Goal: Information Seeking & Learning: Learn about a topic

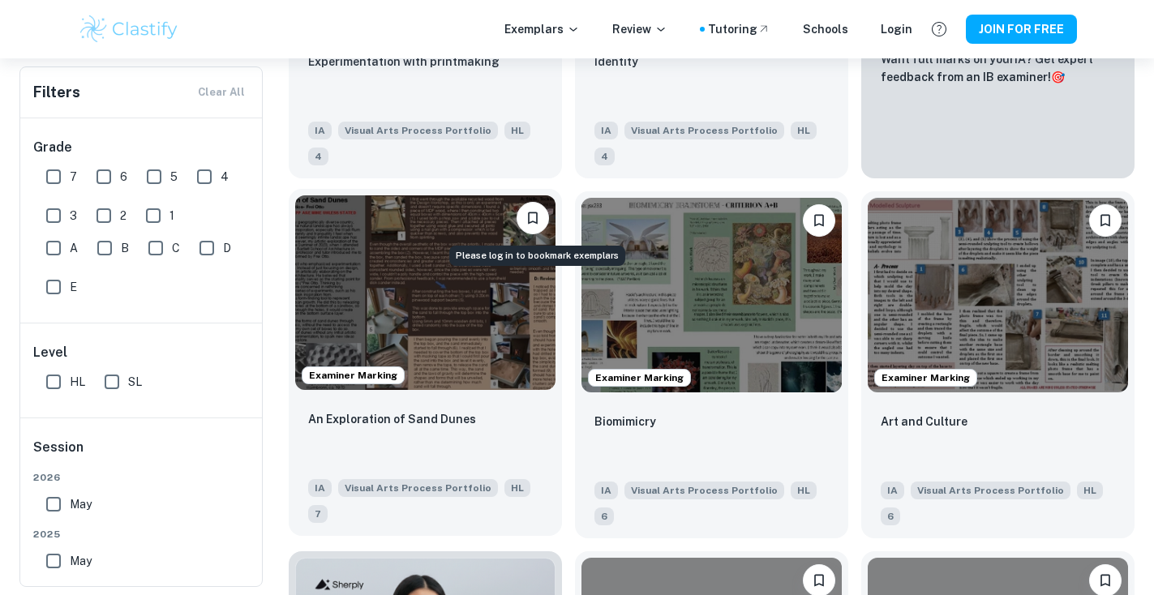
scroll to position [599, 0]
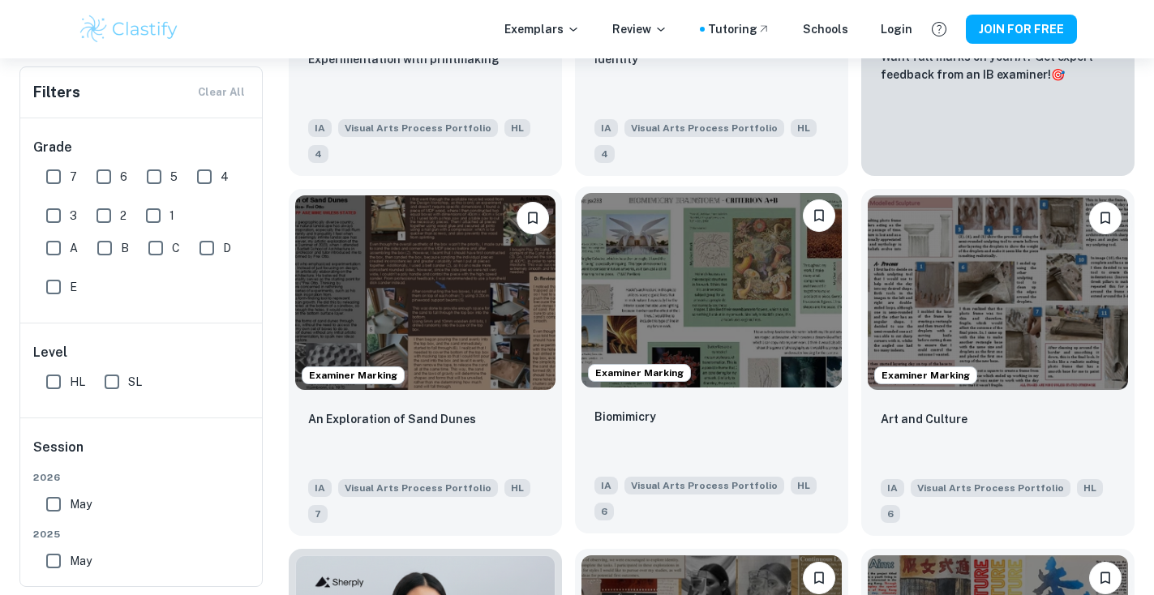
click at [784, 313] on img at bounding box center [711, 290] width 260 height 195
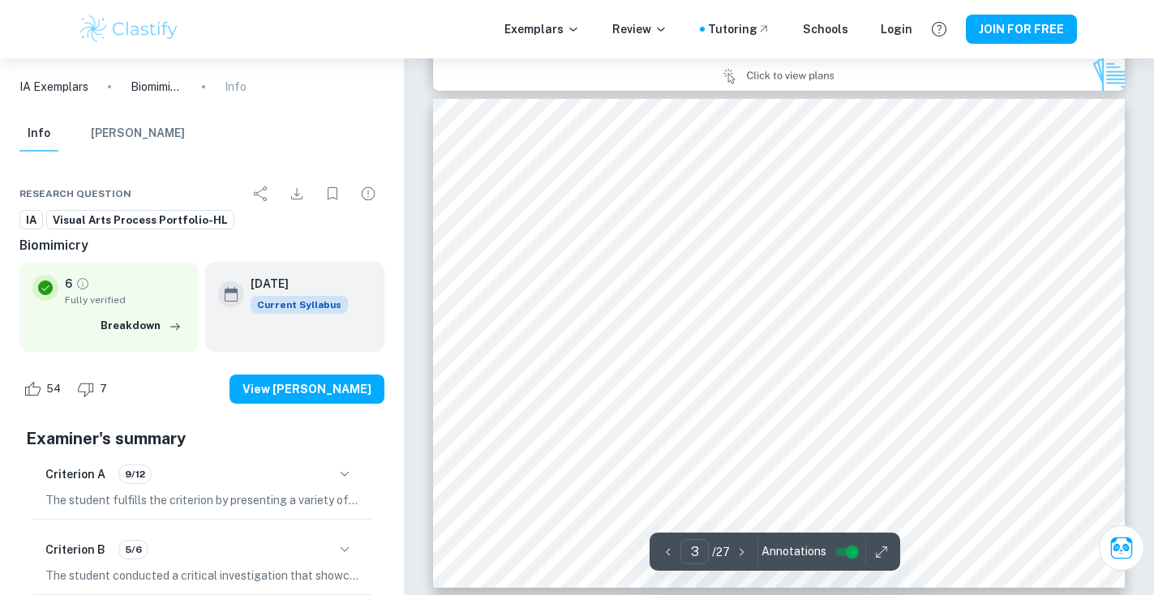
scroll to position [1174, 0]
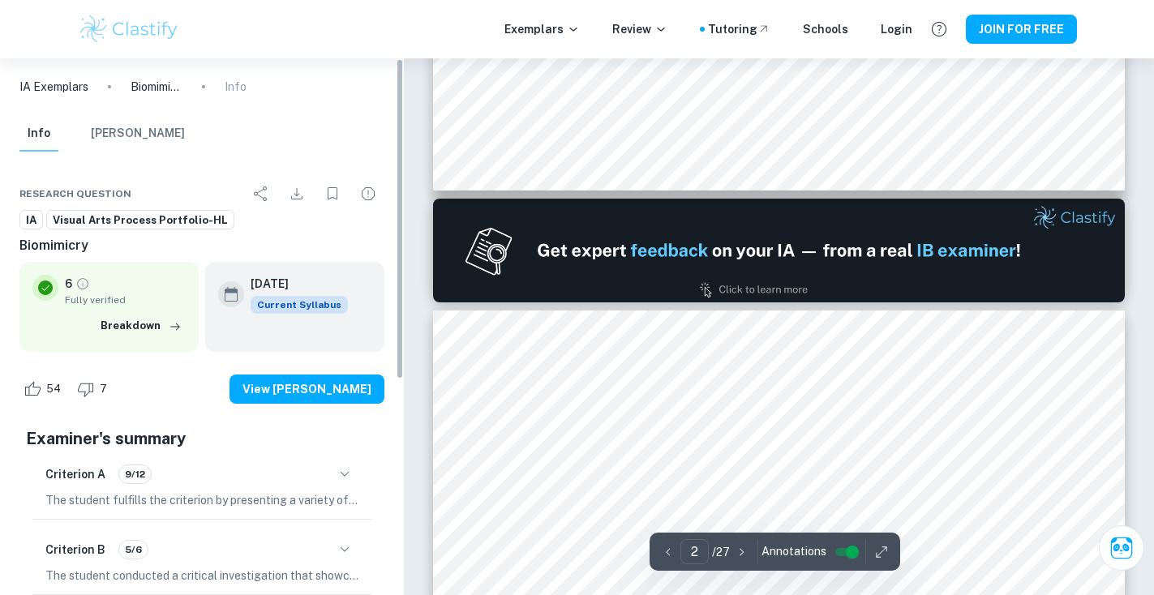
type input "1"
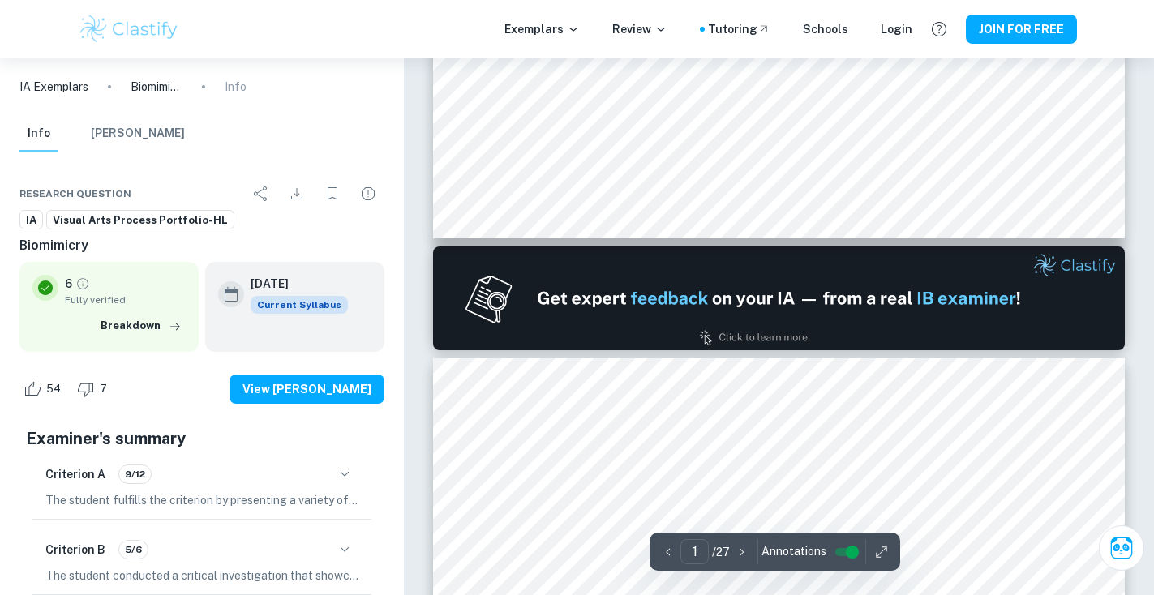
scroll to position [0, 0]
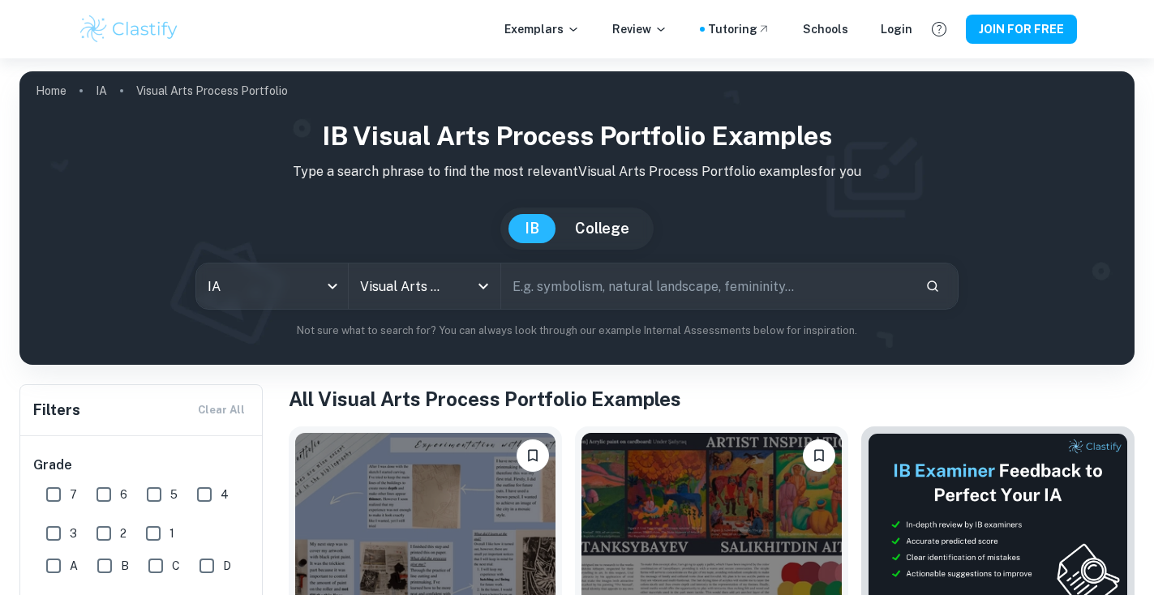
click at [684, 290] on input "text" at bounding box center [706, 286] width 411 height 45
paste input "Amplification"
type input "Amplification"
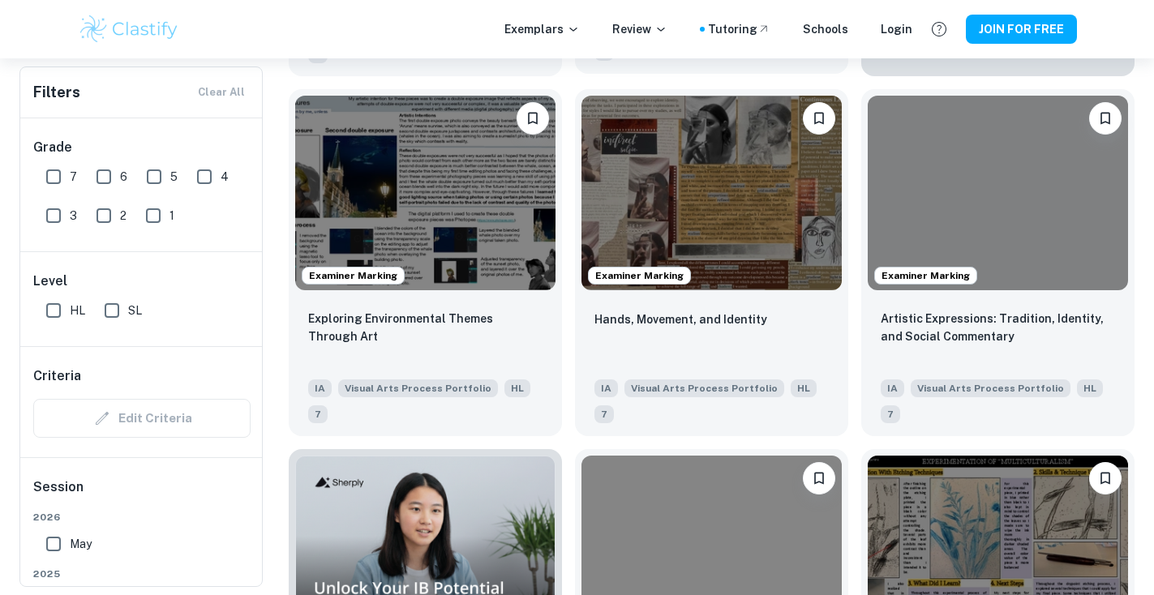
scroll to position [697, 0]
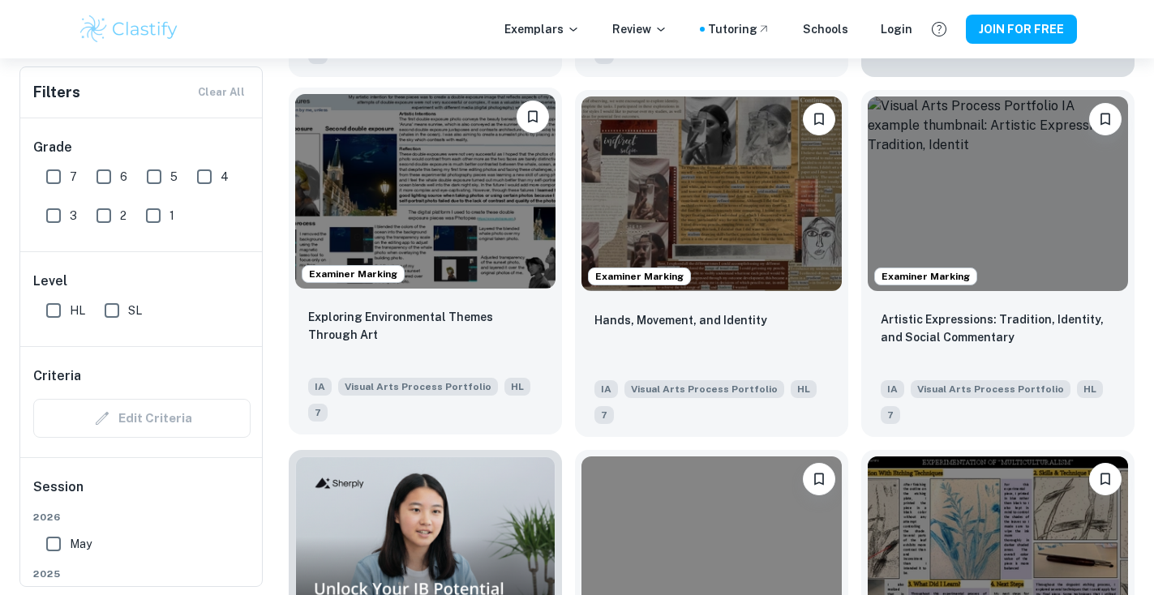
click at [534, 196] on img at bounding box center [425, 191] width 260 height 195
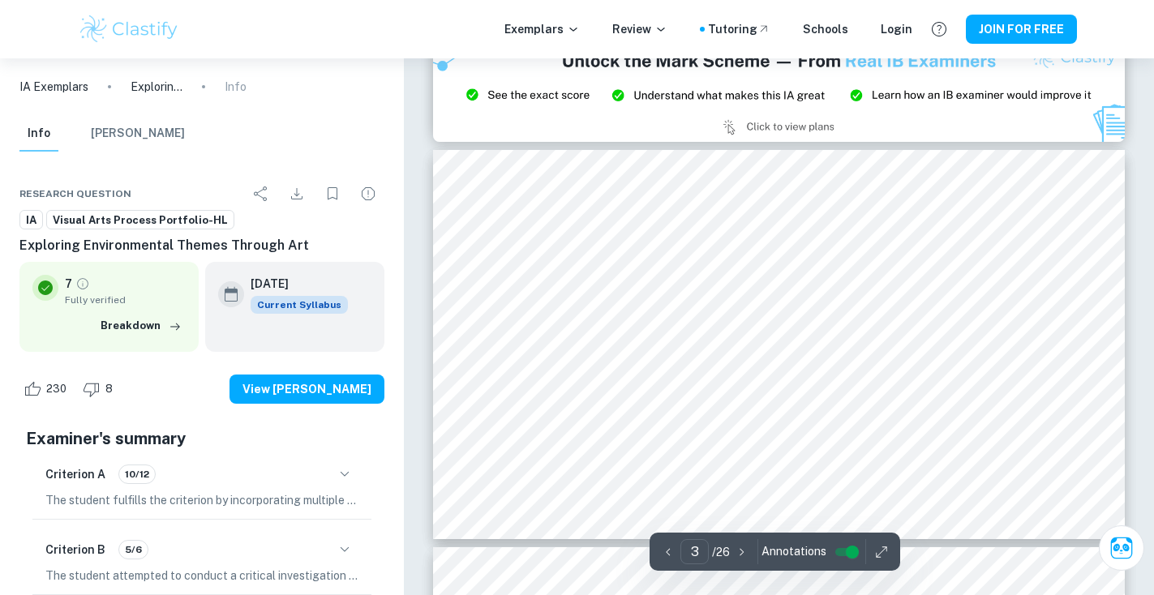
scroll to position [945, 0]
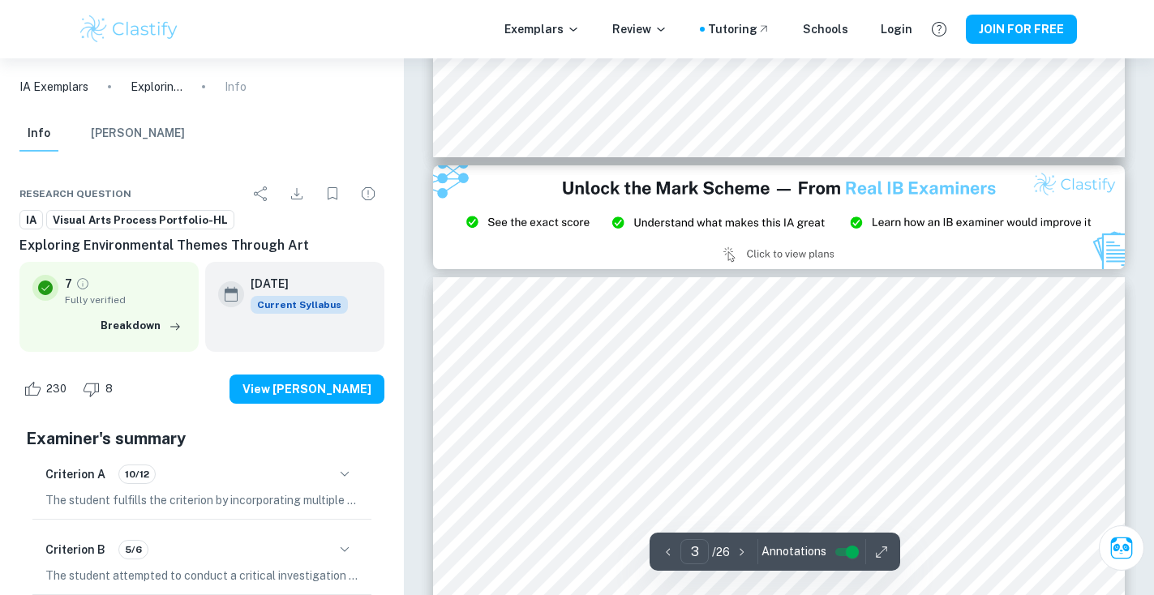
type input "2"
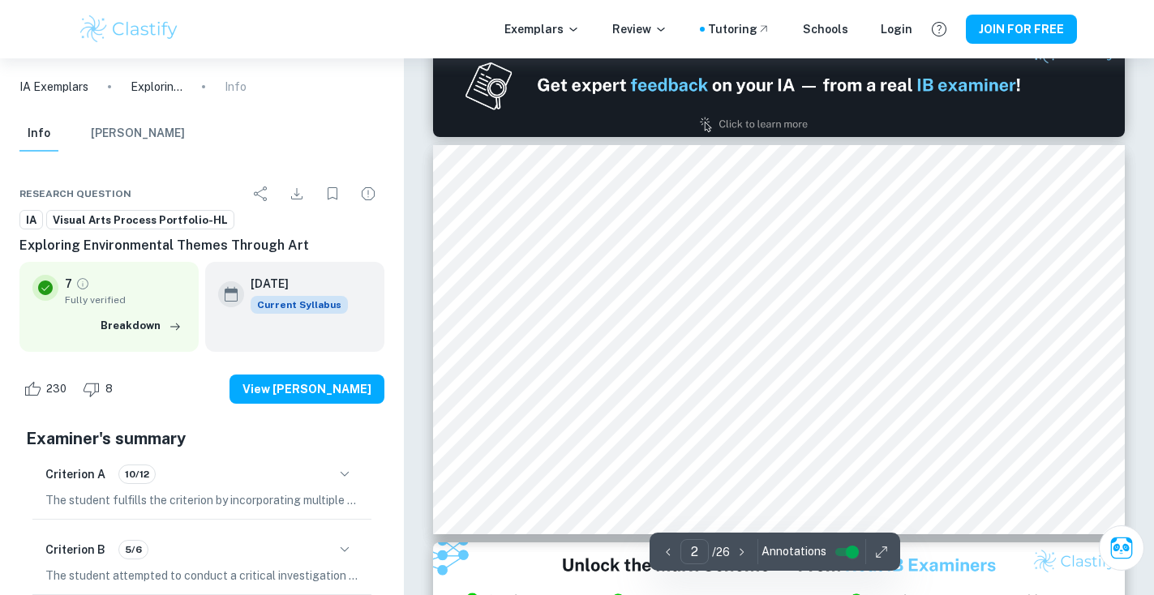
scroll to position [432, 0]
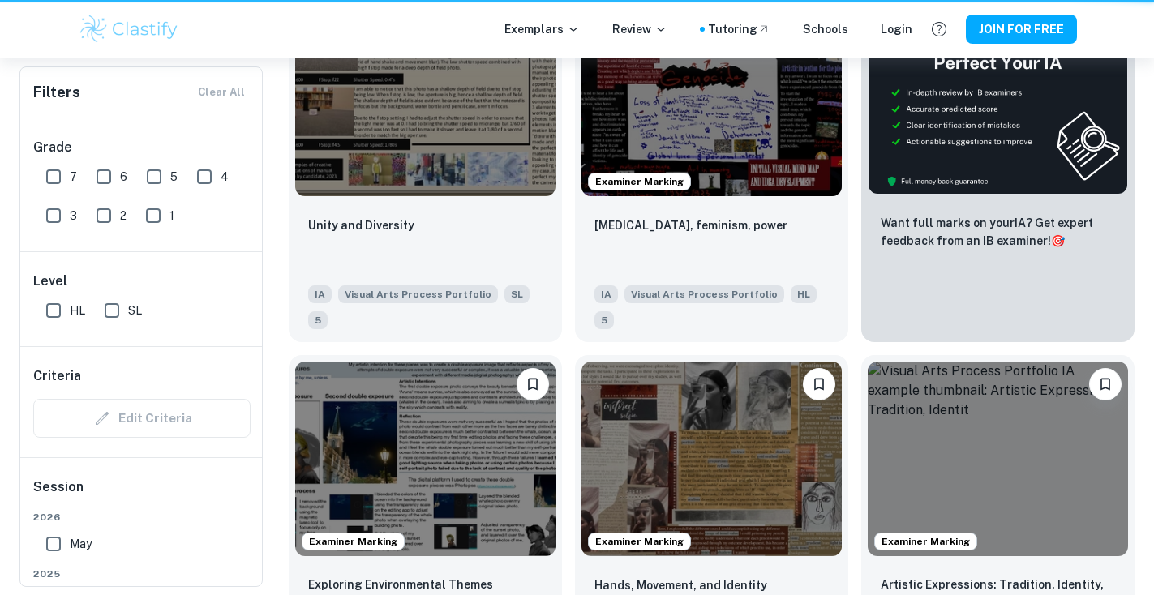
scroll to position [697, 0]
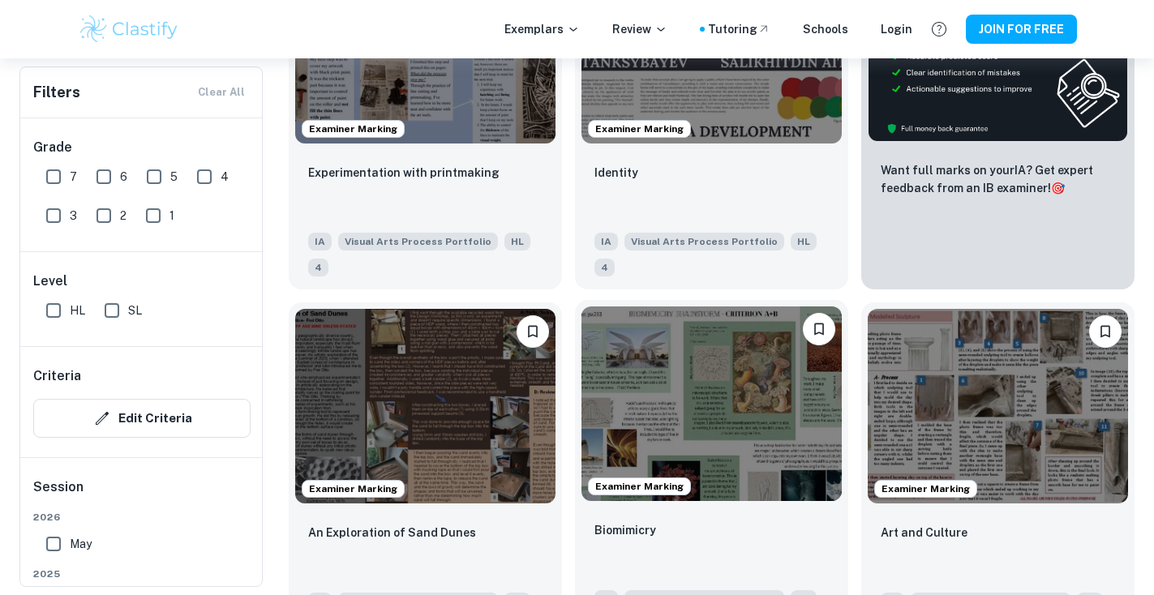
scroll to position [551, 0]
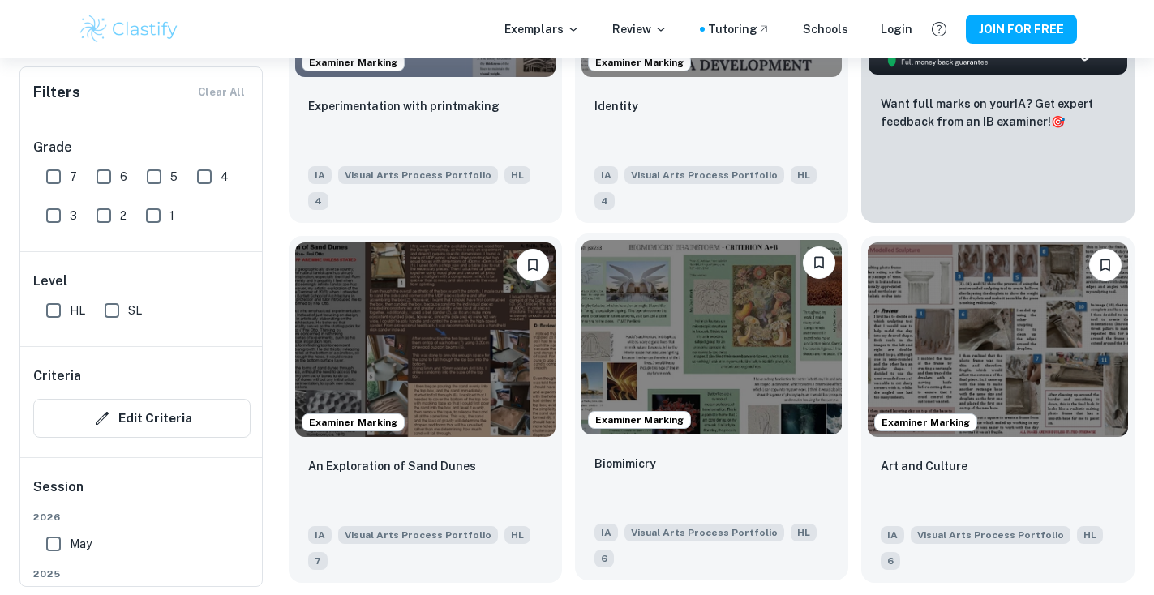
click at [629, 350] on img at bounding box center [711, 337] width 260 height 195
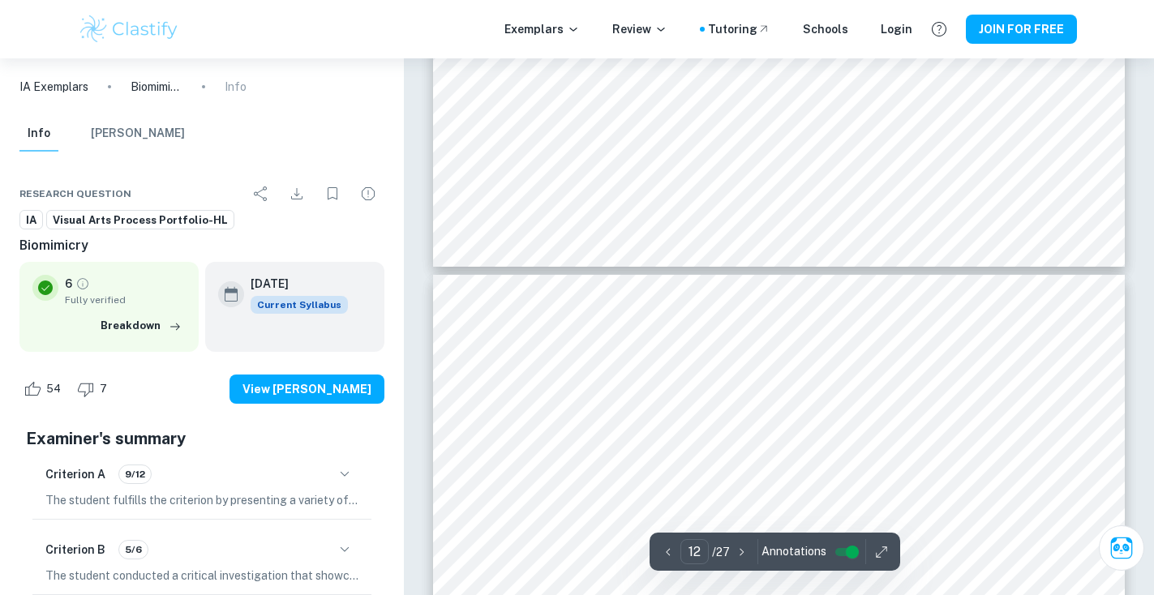
type input "13"
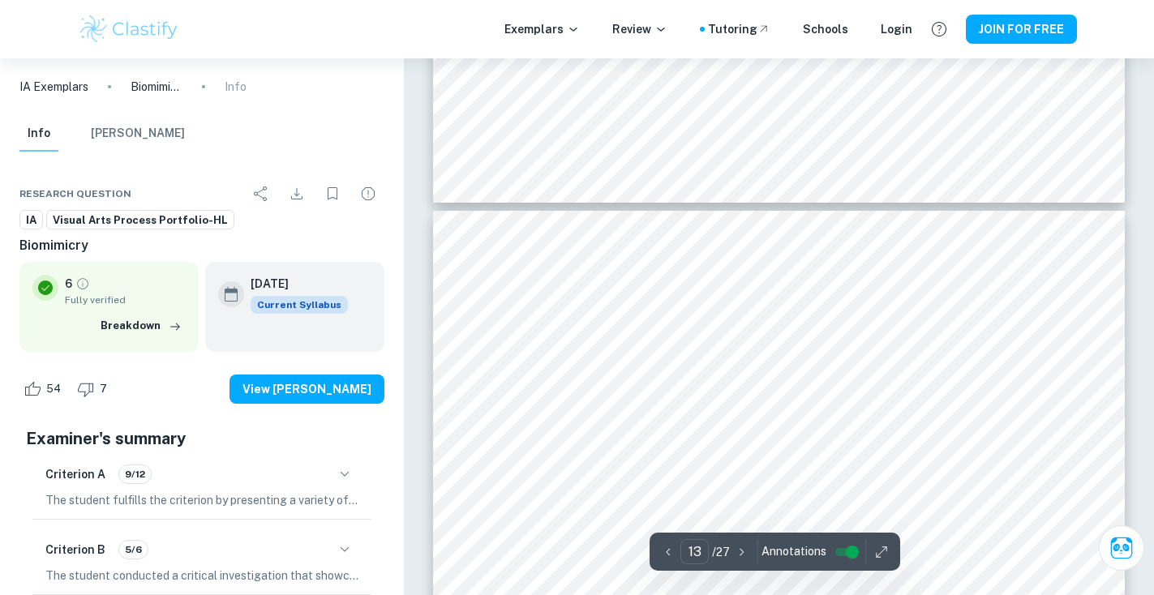
scroll to position [6190, 0]
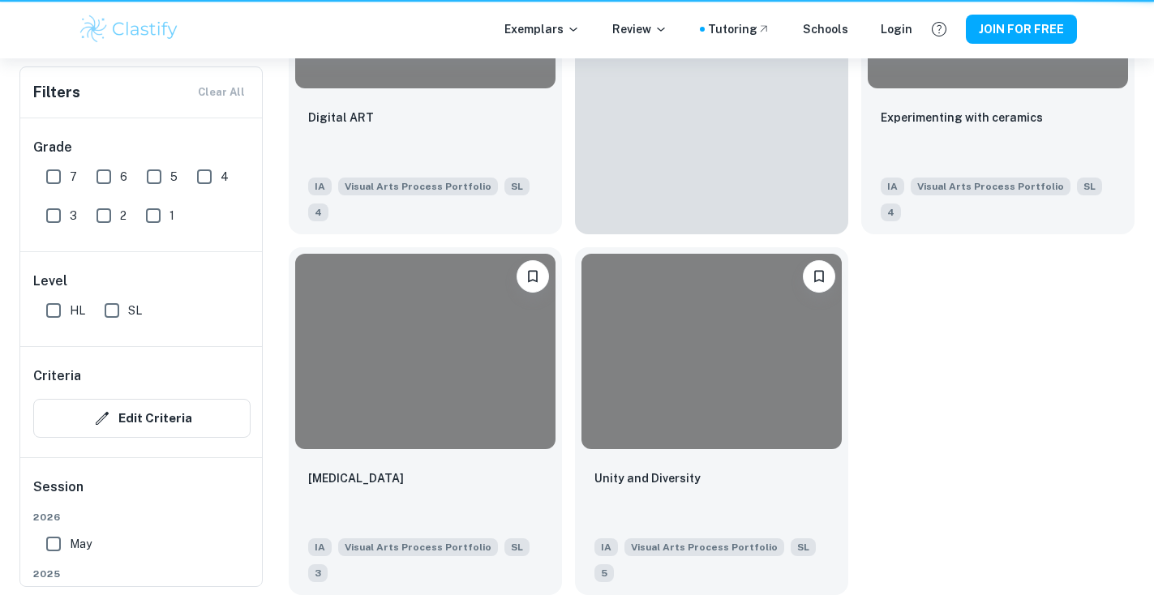
scroll to position [551, 0]
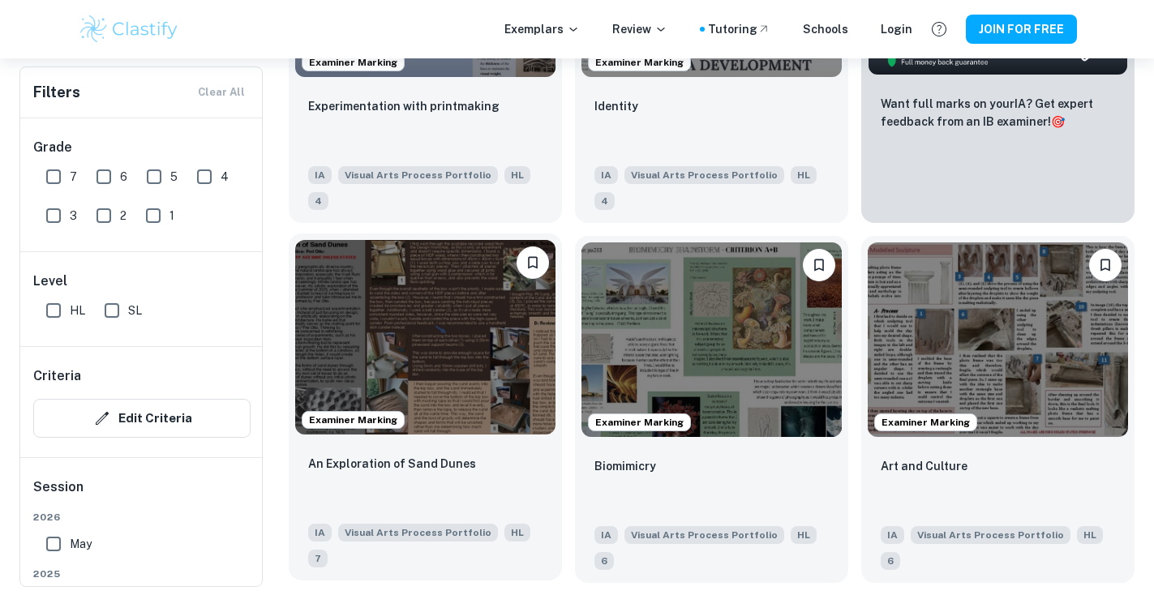
click at [424, 301] on img at bounding box center [425, 337] width 260 height 195
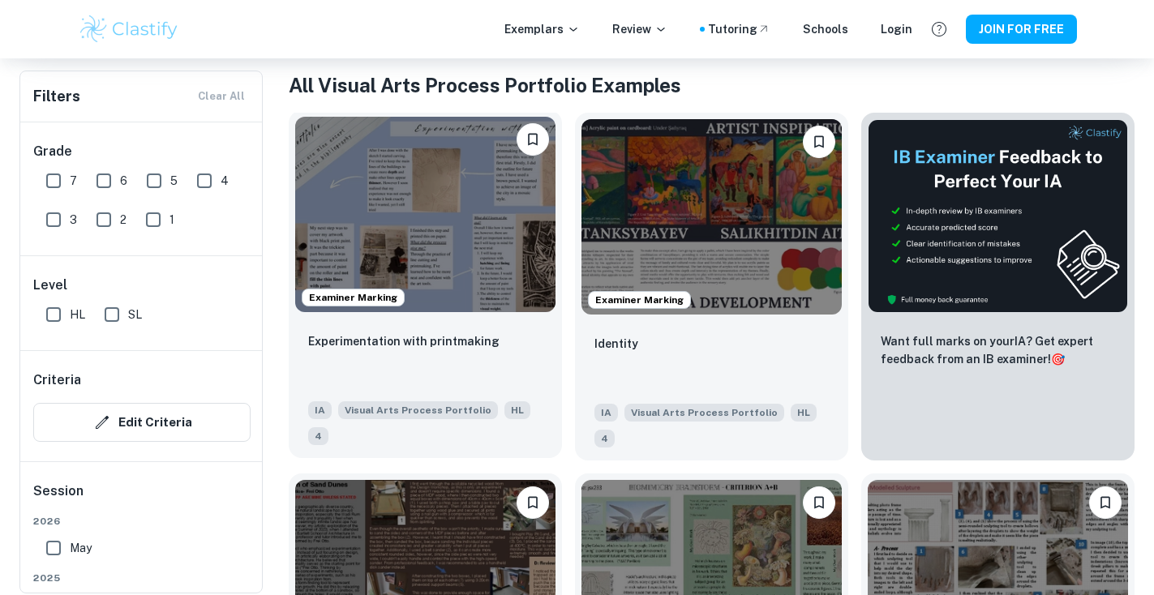
scroll to position [335, 0]
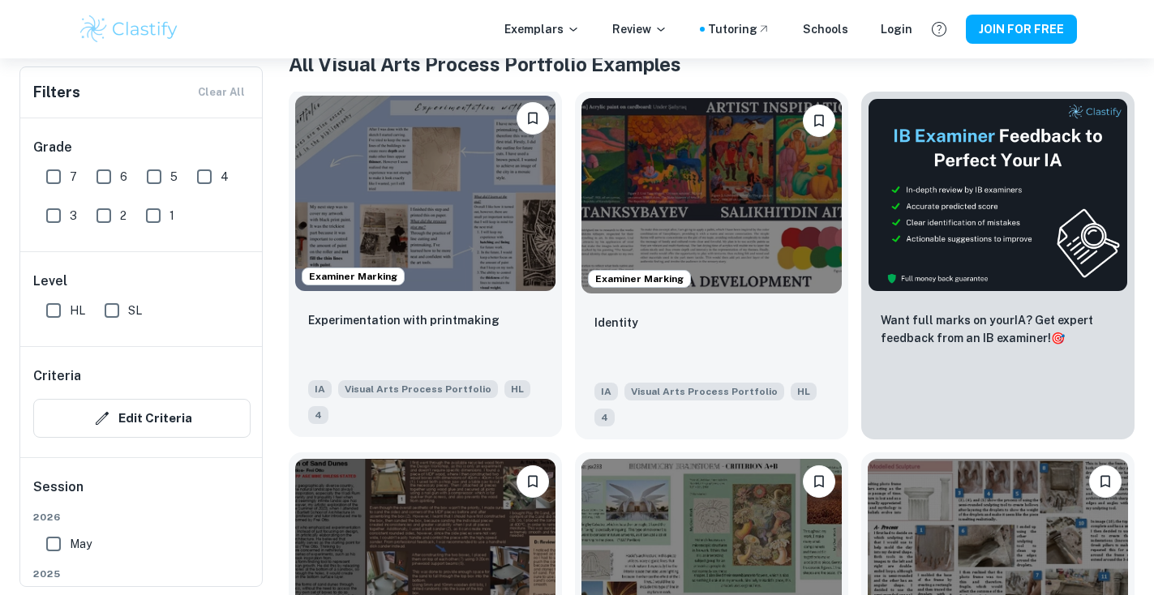
click at [485, 222] on img at bounding box center [425, 193] width 260 height 195
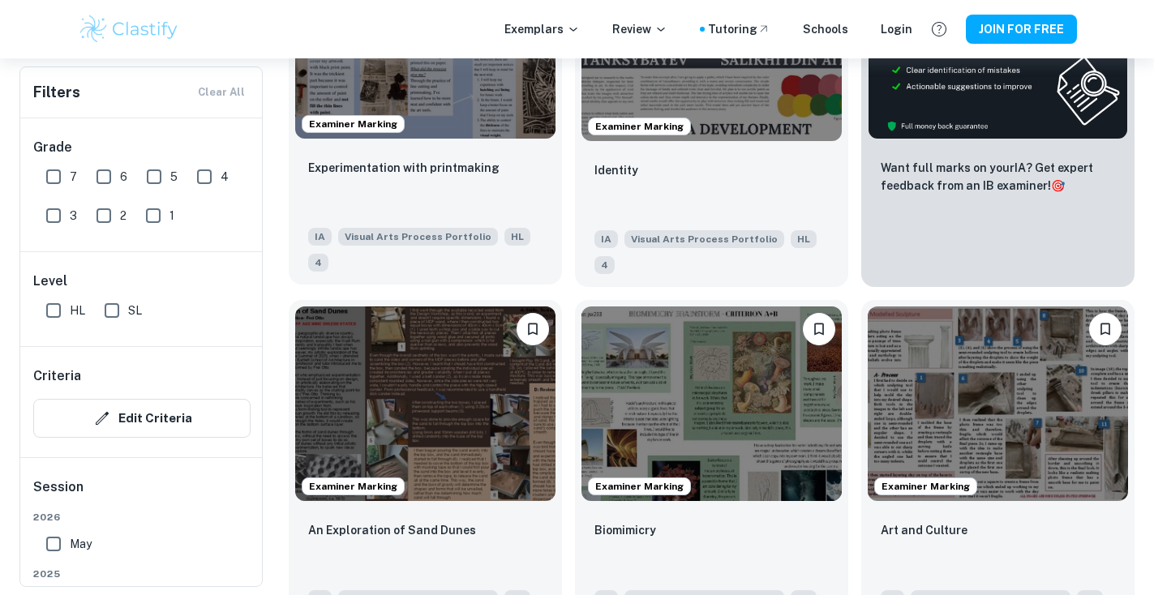
scroll to position [621, 0]
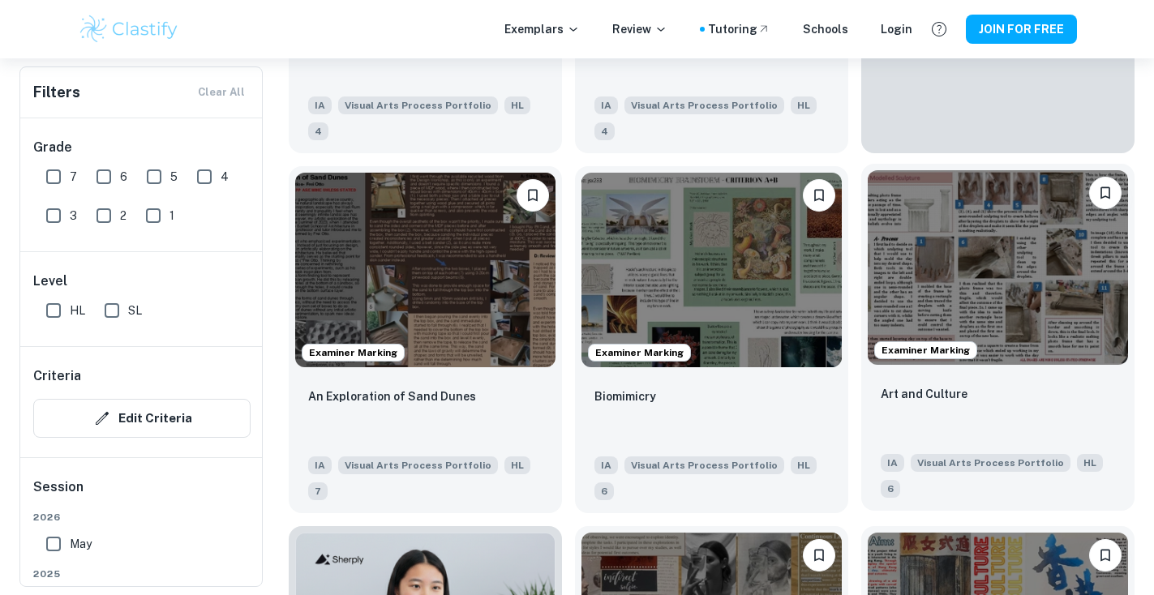
click at [980, 252] on img at bounding box center [998, 267] width 260 height 195
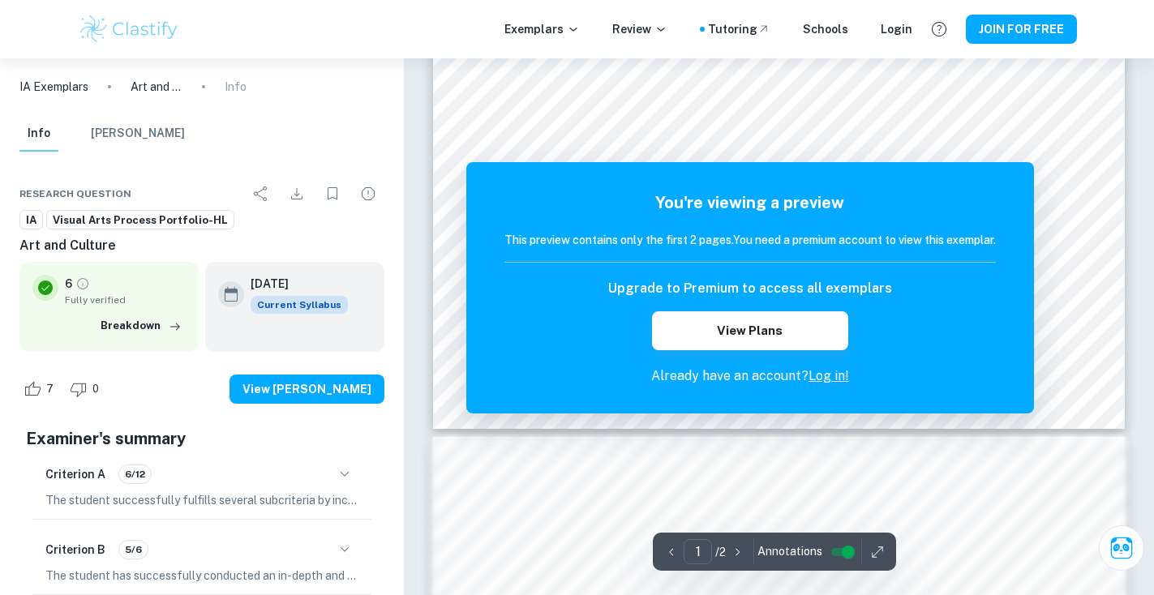
scroll to position [5, 0]
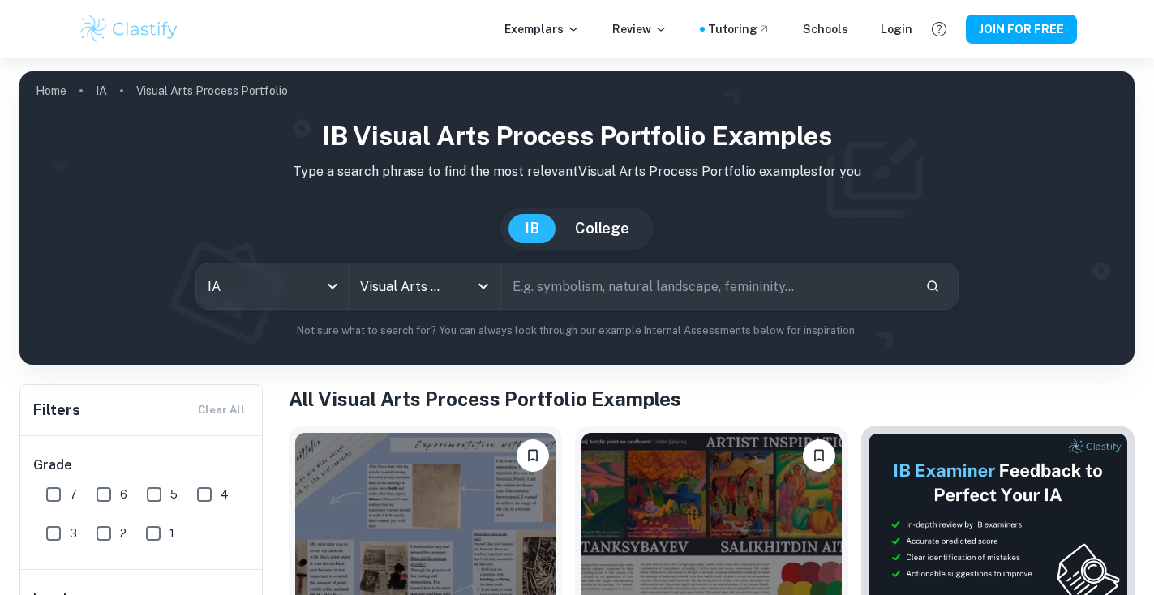
click at [584, 287] on input "text" at bounding box center [706, 286] width 411 height 45
paste input "“barbara kruger”"
type input "“barbara kruger”"
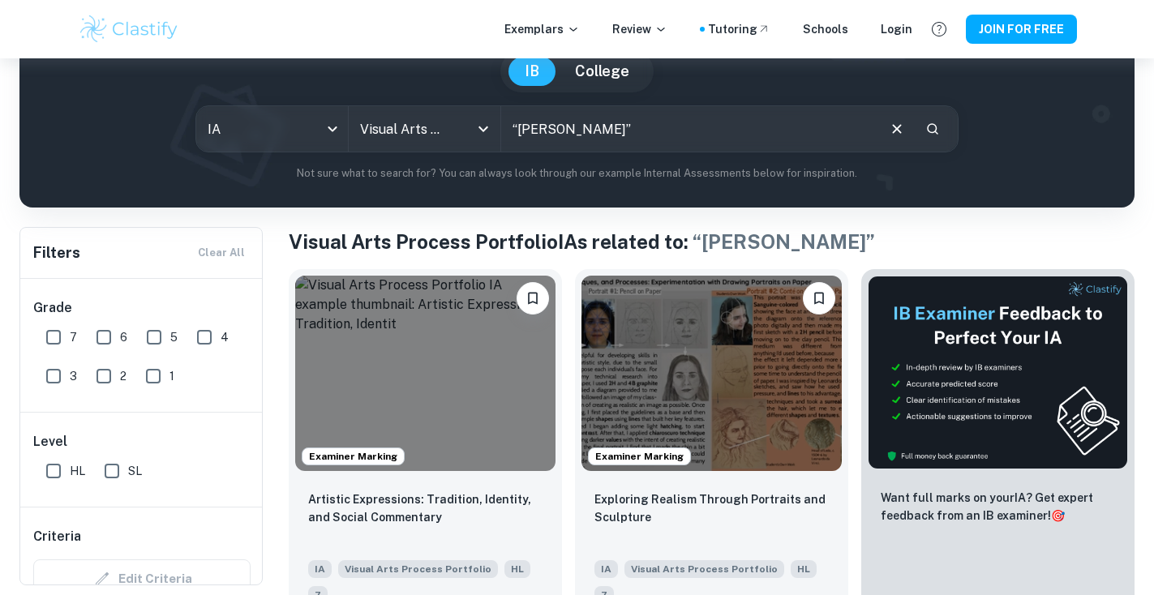
scroll to position [162, 0]
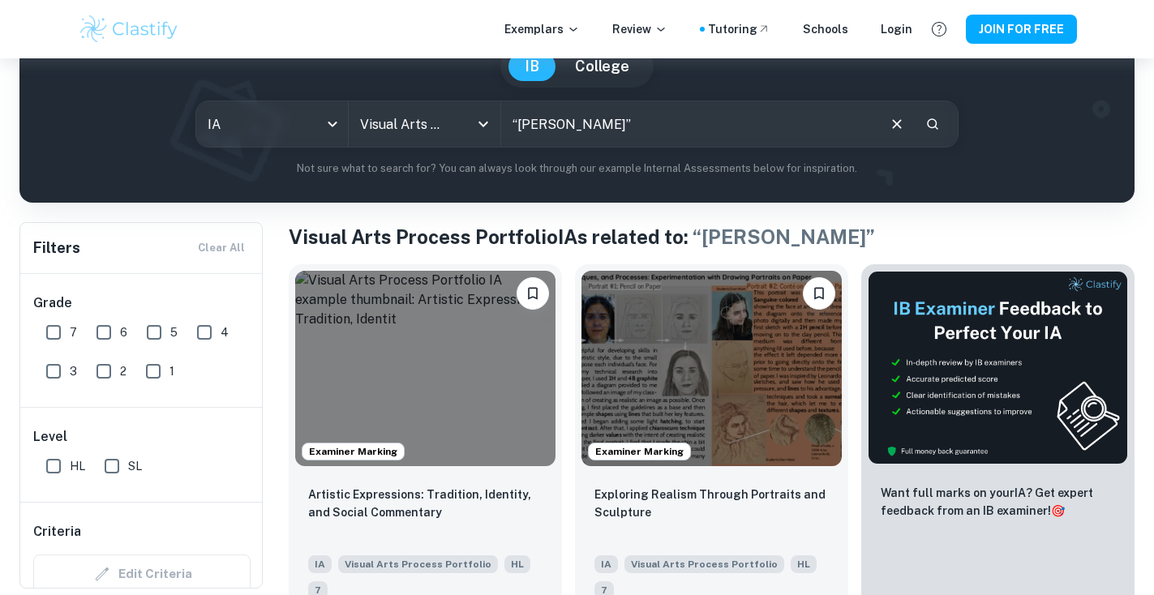
click at [675, 131] on input "“barbara kruger”" at bounding box center [688, 123] width 374 height 45
drag, startPoint x: 675, startPoint y: 131, endPoint x: 508, endPoint y: 127, distance: 167.1
click at [508, 127] on input "“barbara kruger”" at bounding box center [688, 123] width 374 height 45
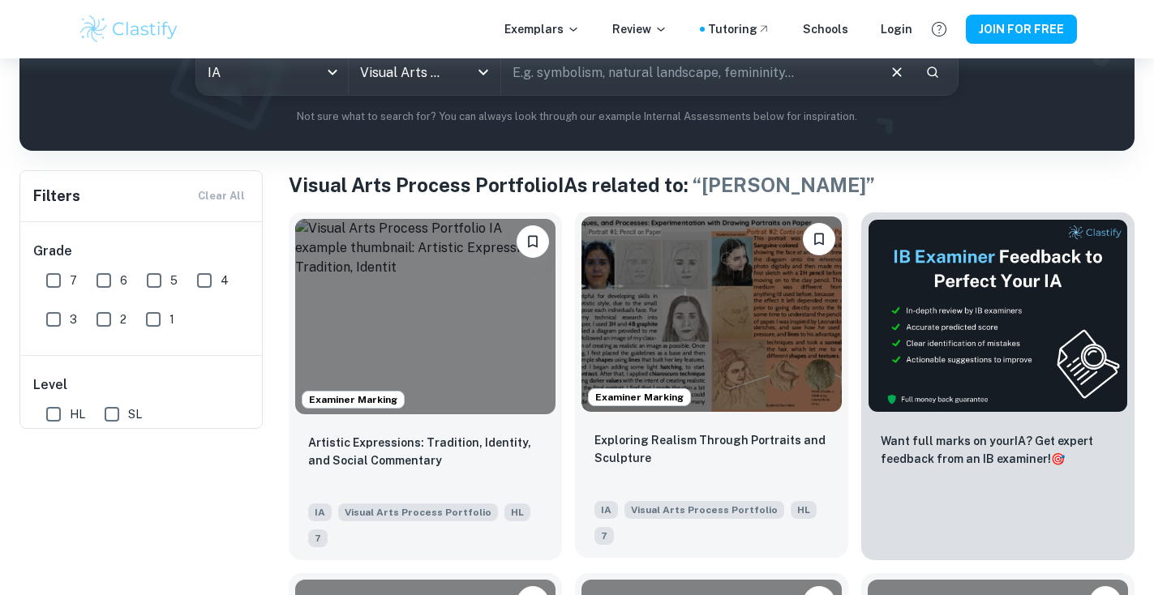
scroll to position [19, 0]
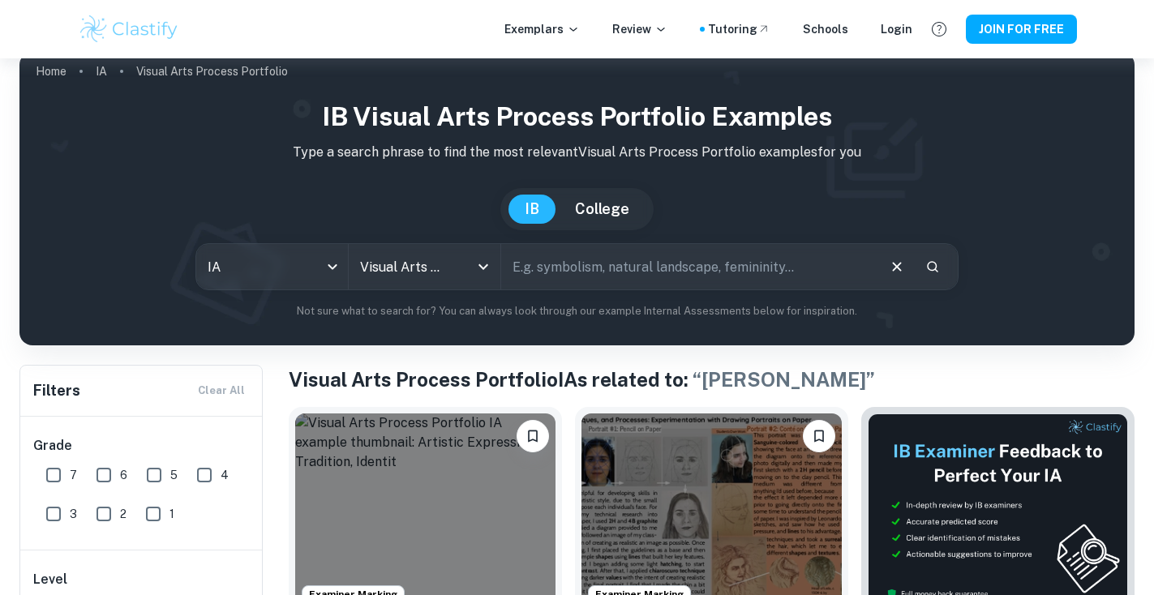
click at [613, 264] on input "text" at bounding box center [688, 266] width 374 height 45
click at [531, 212] on button "IB" at bounding box center [532, 209] width 47 height 29
click at [61, 477] on input "7" at bounding box center [53, 475] width 32 height 32
checkbox input "true"
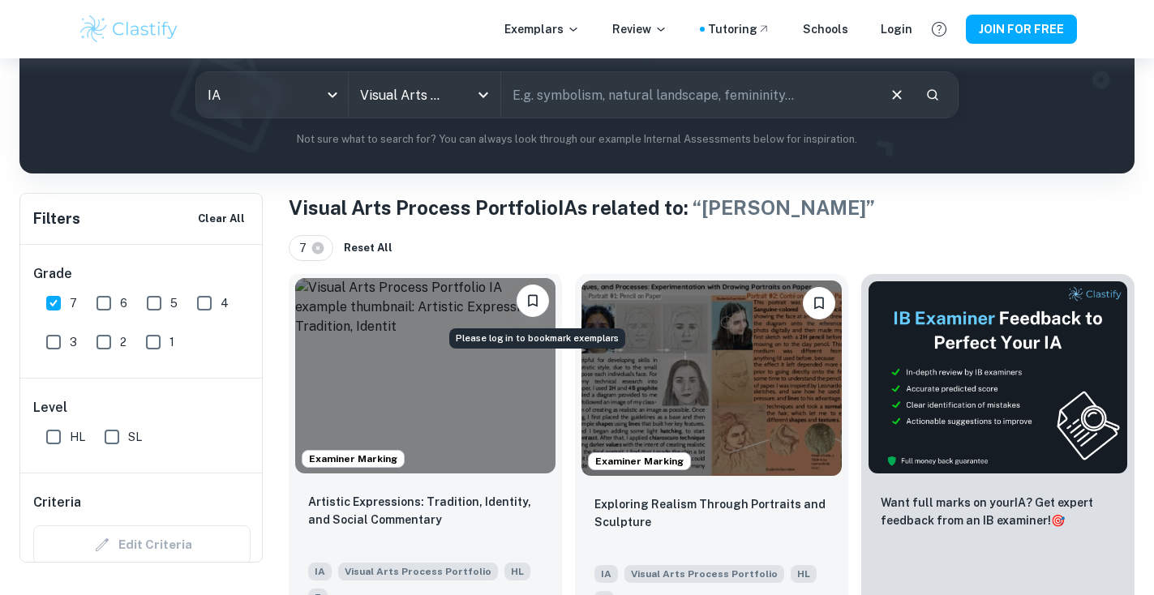
scroll to position [0, 0]
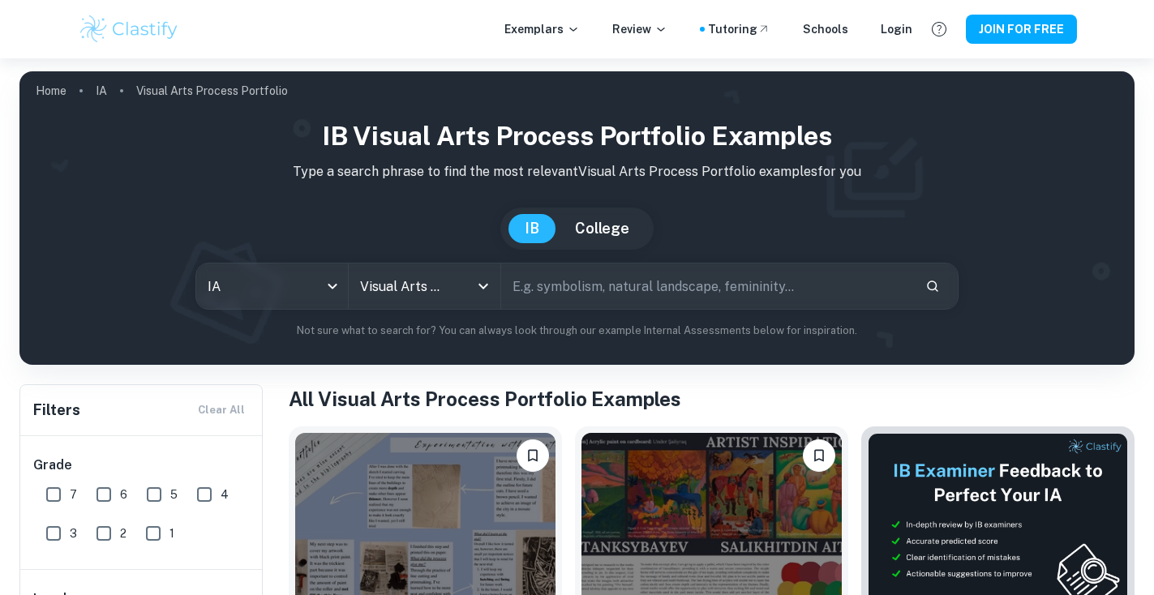
click at [54, 498] on input "7" at bounding box center [53, 494] width 32 height 32
checkbox input "true"
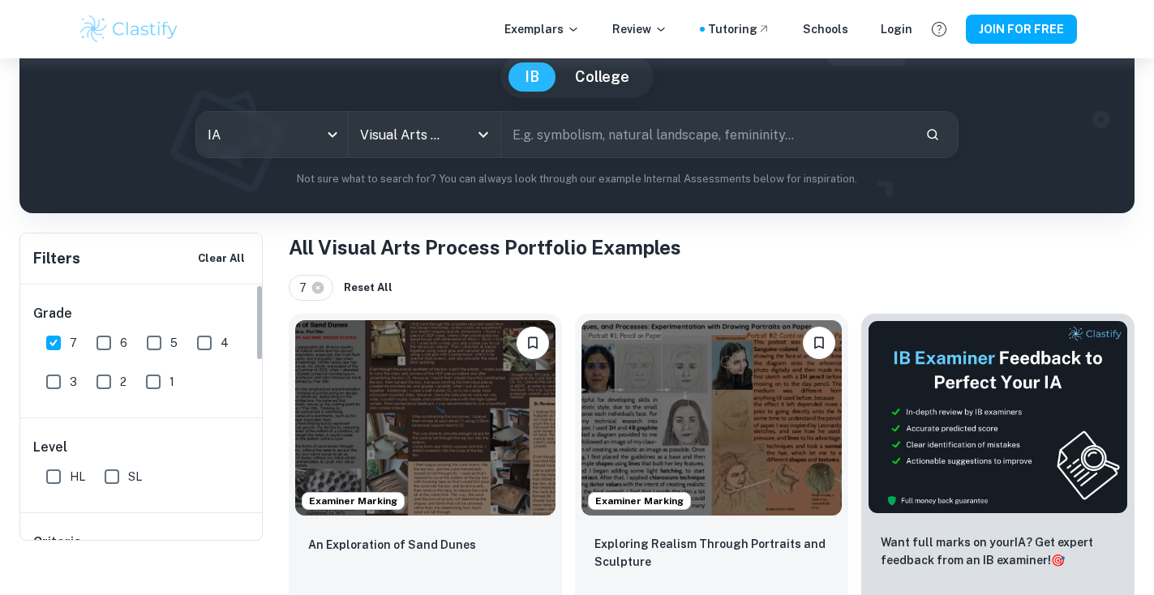
scroll to position [174, 0]
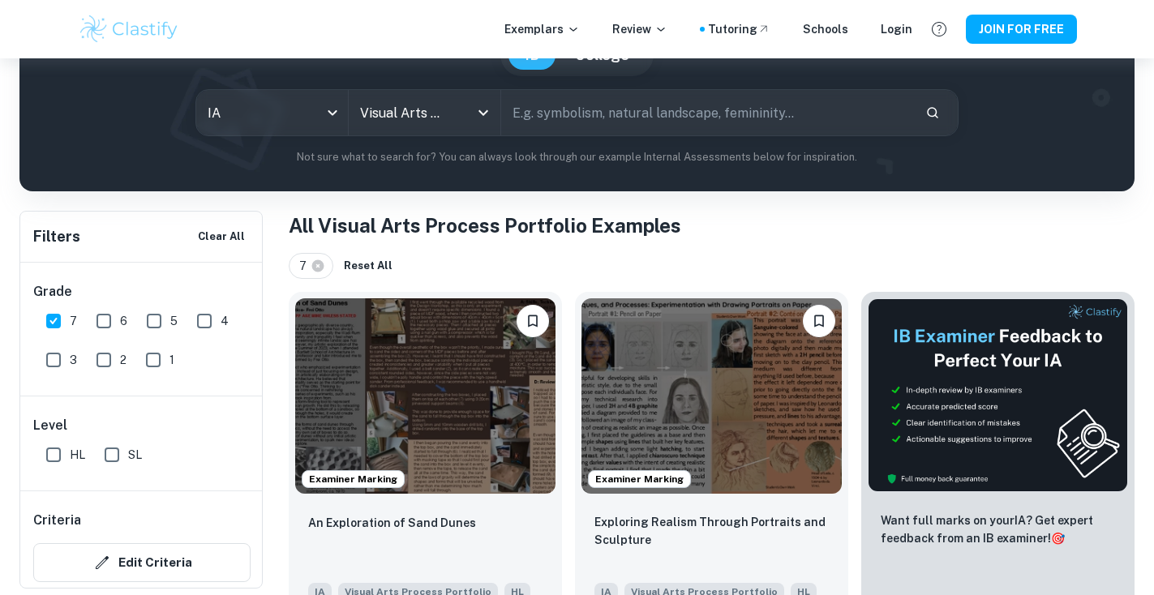
click at [54, 457] on input "HL" at bounding box center [53, 455] width 32 height 32
checkbox input "true"
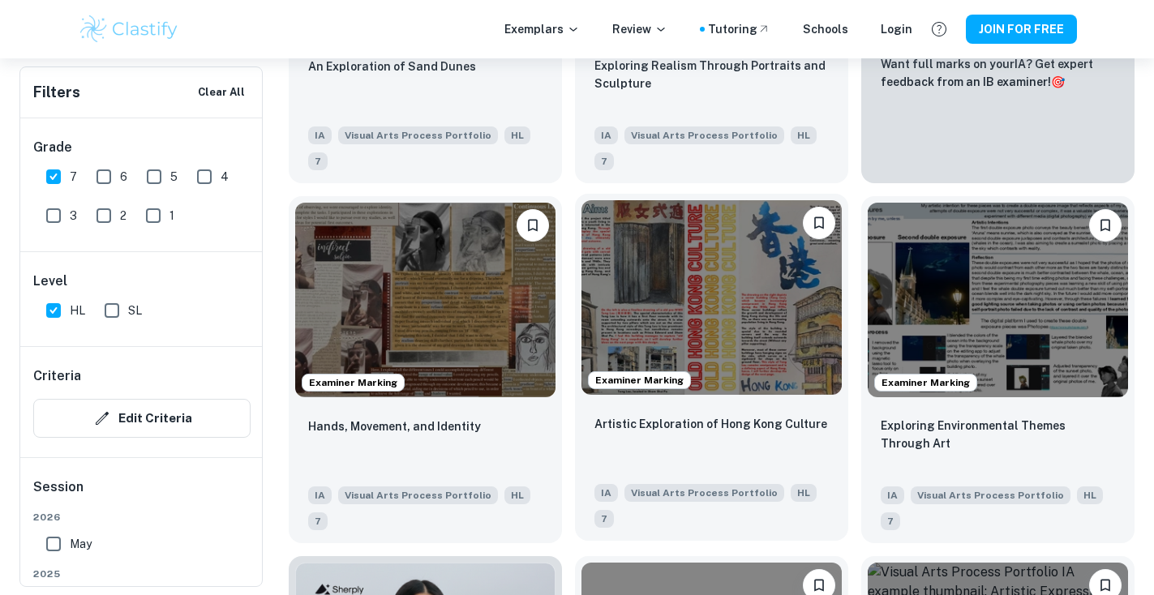
scroll to position [634, 0]
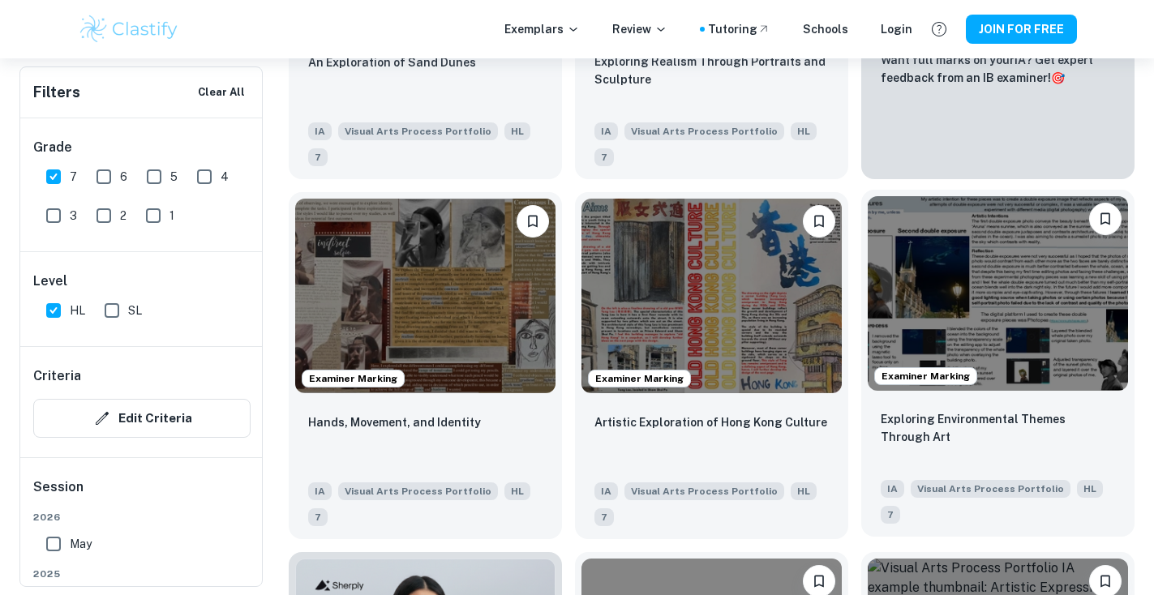
click at [944, 263] on img at bounding box center [998, 293] width 260 height 195
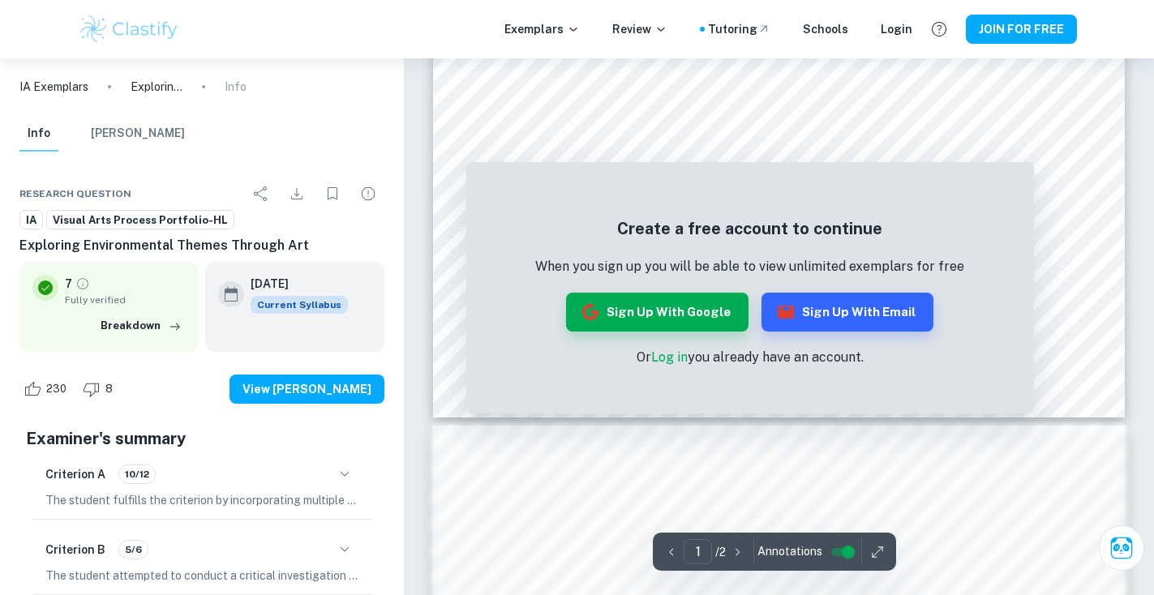
scroll to position [50, 0]
click at [706, 309] on button "Sign up with Google" at bounding box center [657, 312] width 182 height 39
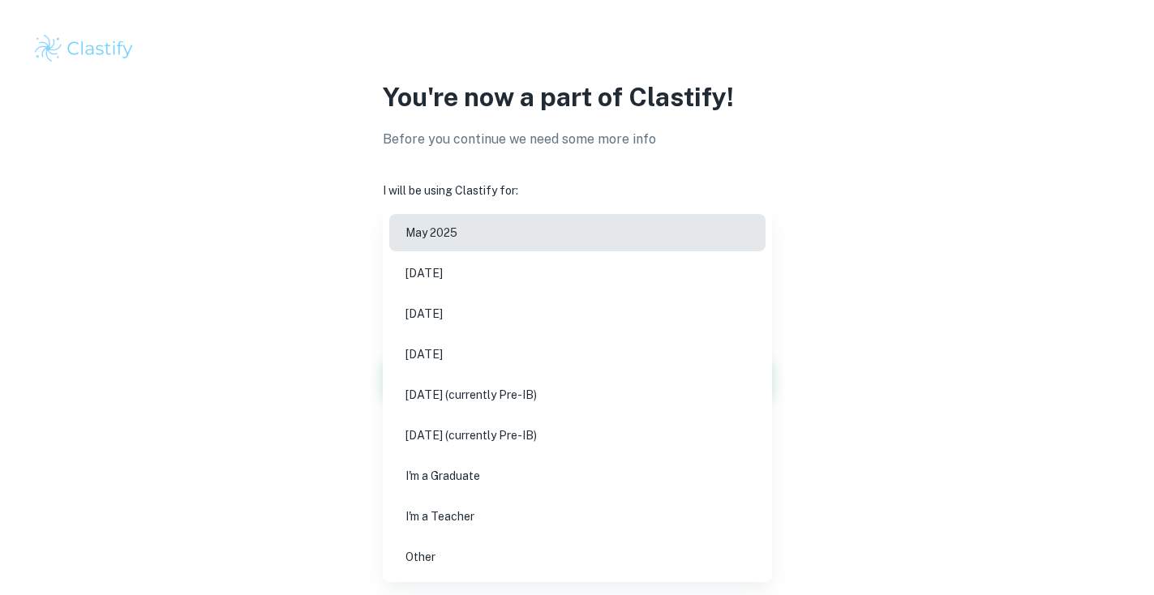
click at [676, 282] on body "We value your privacy We use cookies to enhance your browsing experience, serve…" at bounding box center [577, 297] width 1154 height 595
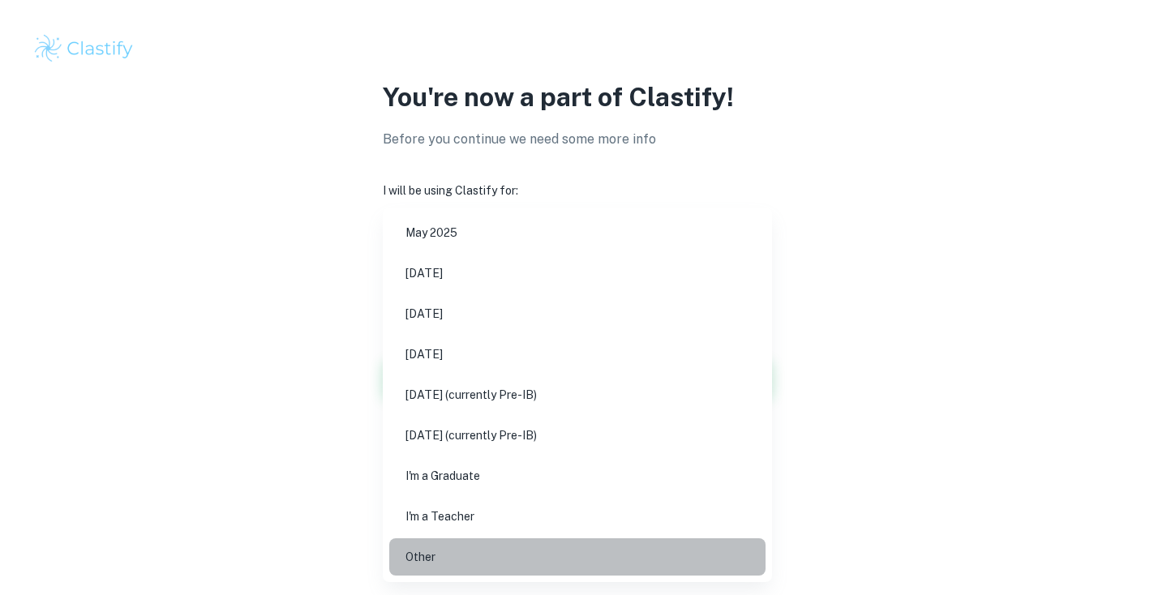
click at [528, 552] on li "Other" at bounding box center [577, 557] width 376 height 37
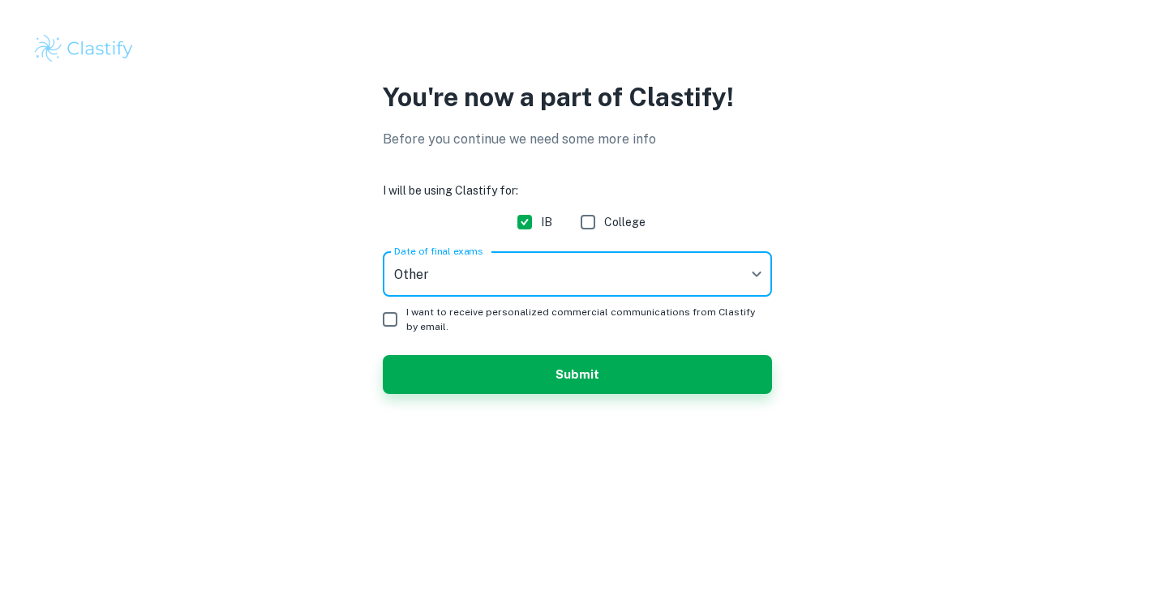
click at [559, 379] on button "Submit" at bounding box center [577, 374] width 389 height 39
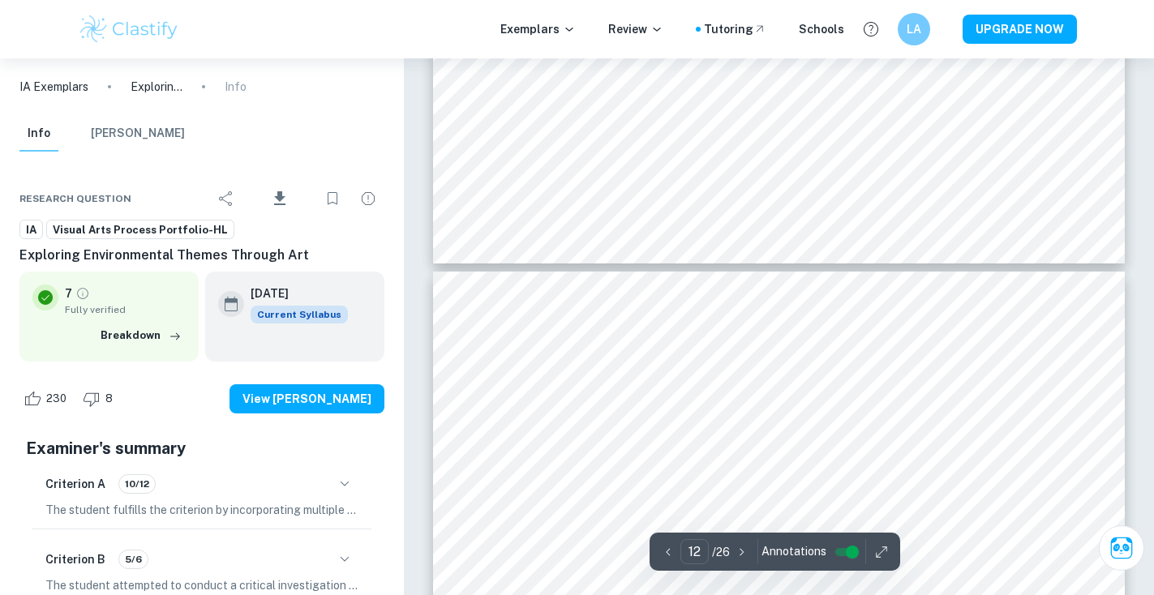
scroll to position [4505, 0]
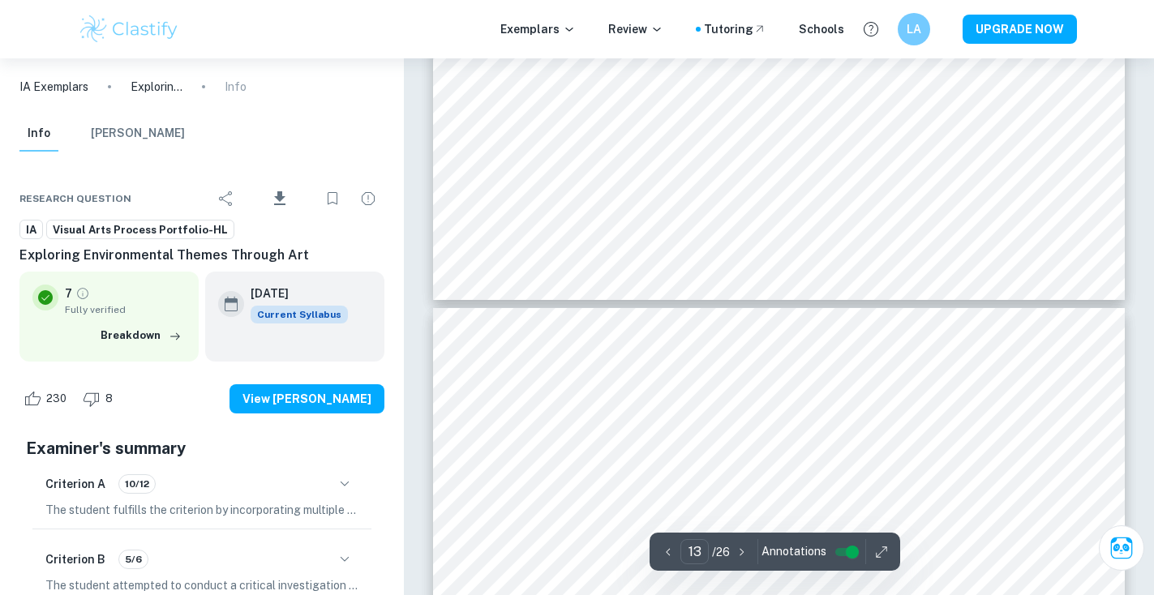
type input "14"
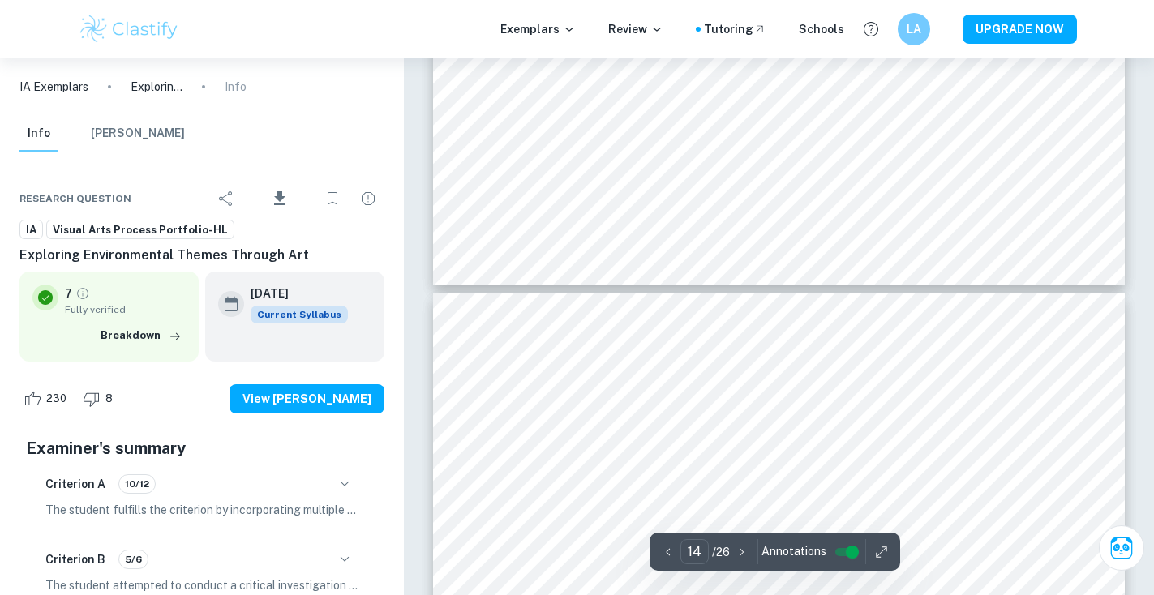
scroll to position [5290, 0]
